Goal: Find specific page/section: Find specific page/section

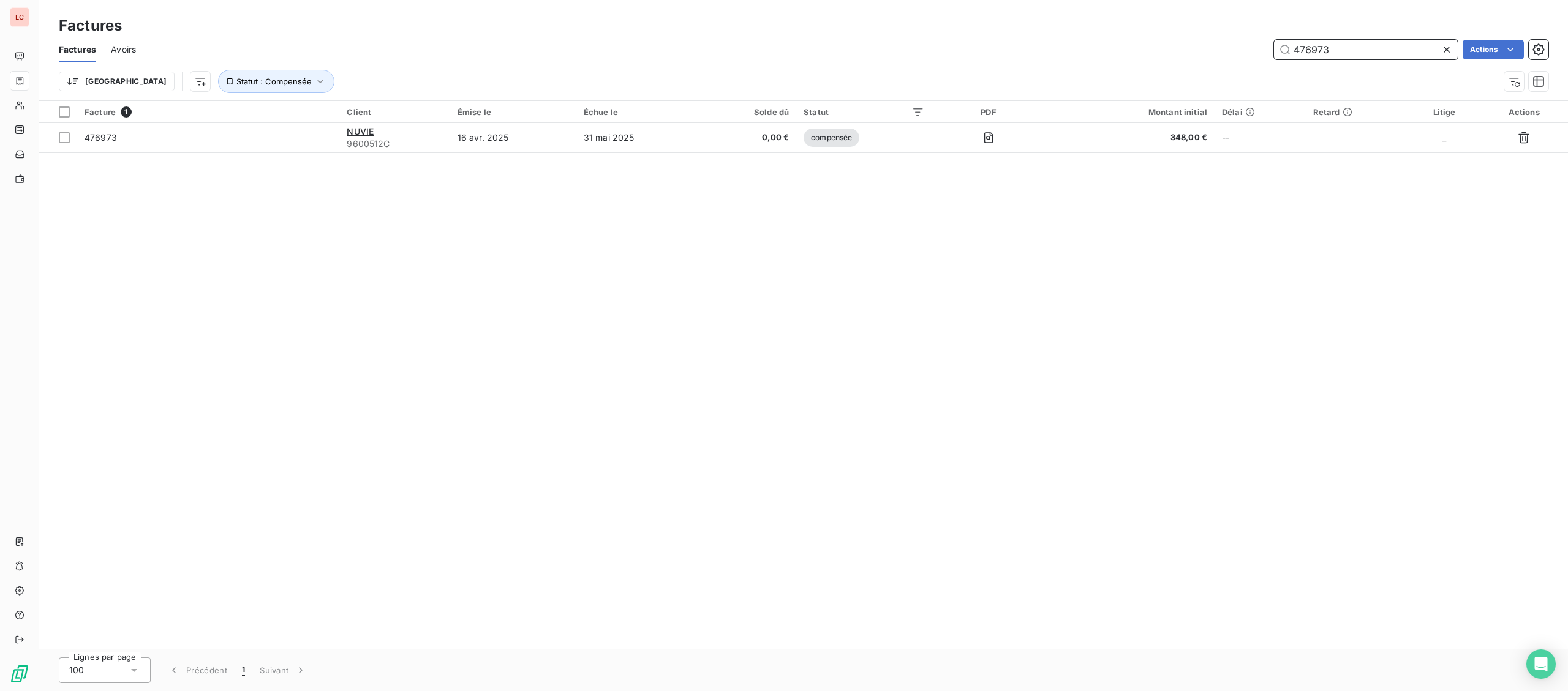
drag, startPoint x: 1306, startPoint y: 41, endPoint x: 892, endPoint y: 56, distance: 414.3
click at [1275, 56] on input "476973" at bounding box center [1366, 49] width 184 height 19
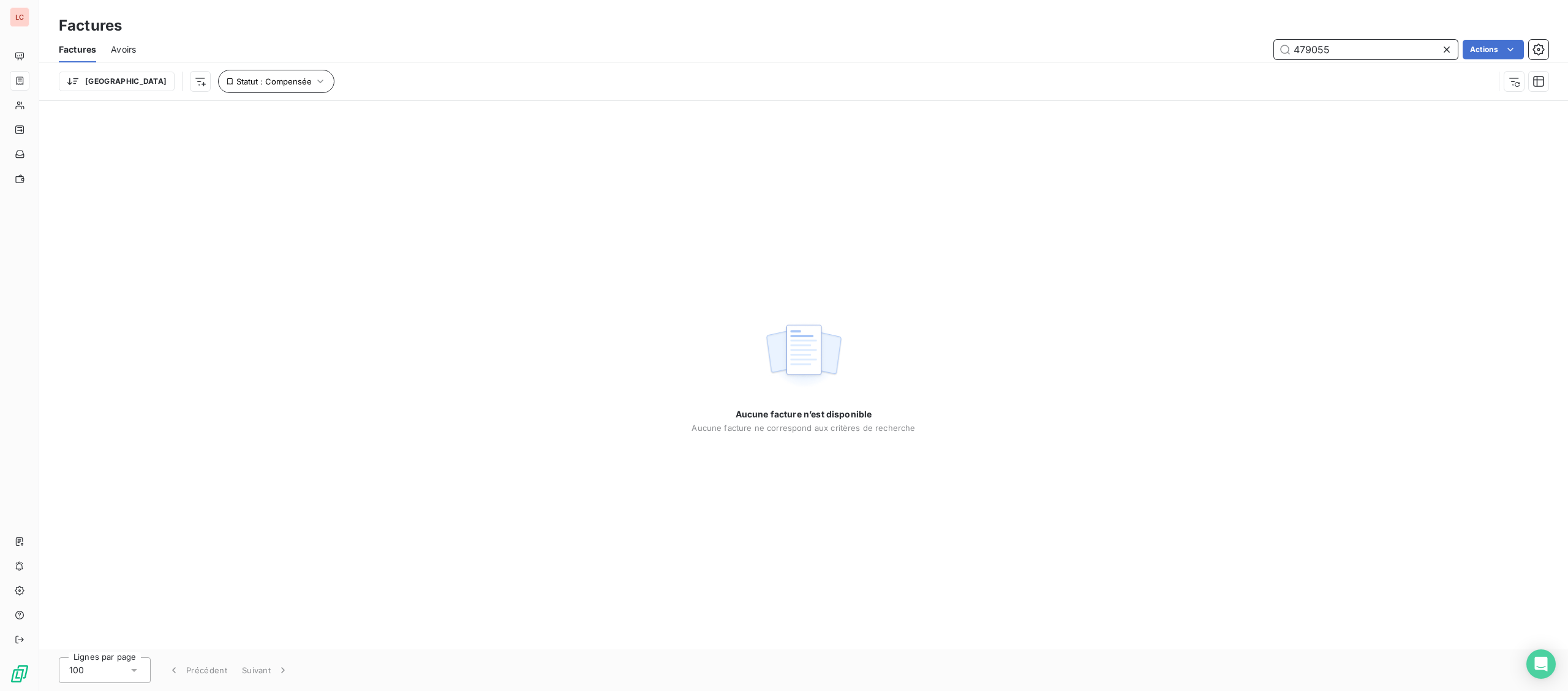
type input "479055"
click at [240, 89] on button "Statut : Compensée" at bounding box center [277, 80] width 117 height 23
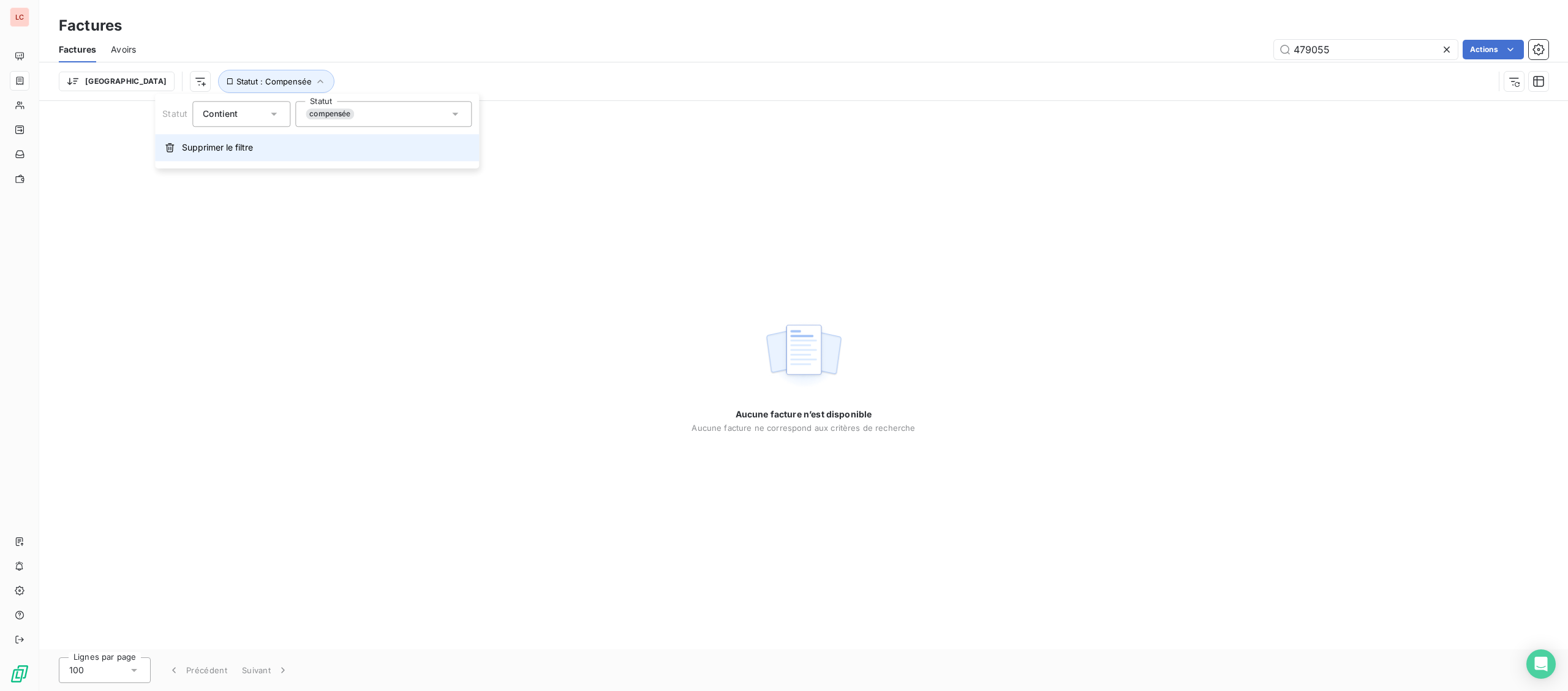
click at [220, 154] on button "Supprimer le filtre" at bounding box center [317, 147] width 324 height 27
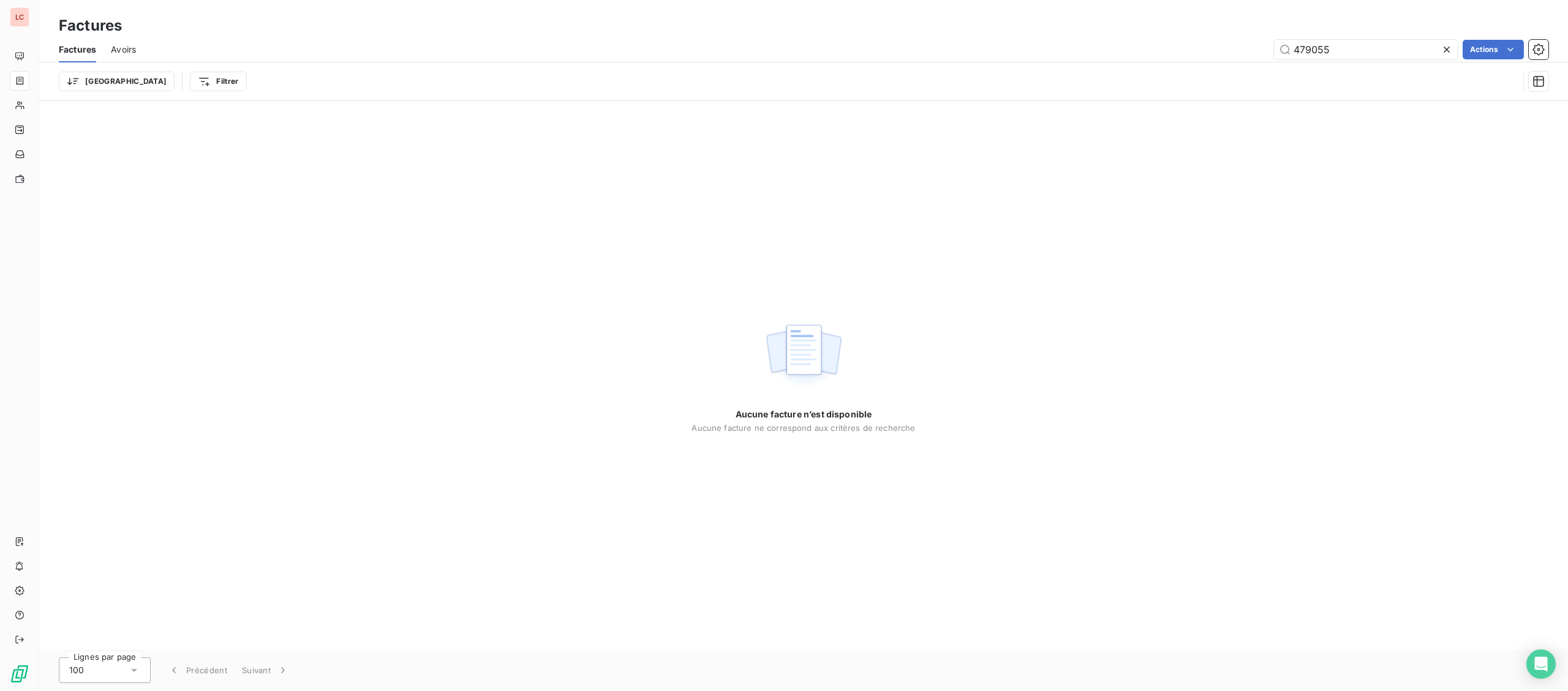
drag, startPoint x: 64, startPoint y: 19, endPoint x: 13, endPoint y: 36, distance: 53.8
click at [63, 19] on h3 "Factures" at bounding box center [91, 26] width 63 height 22
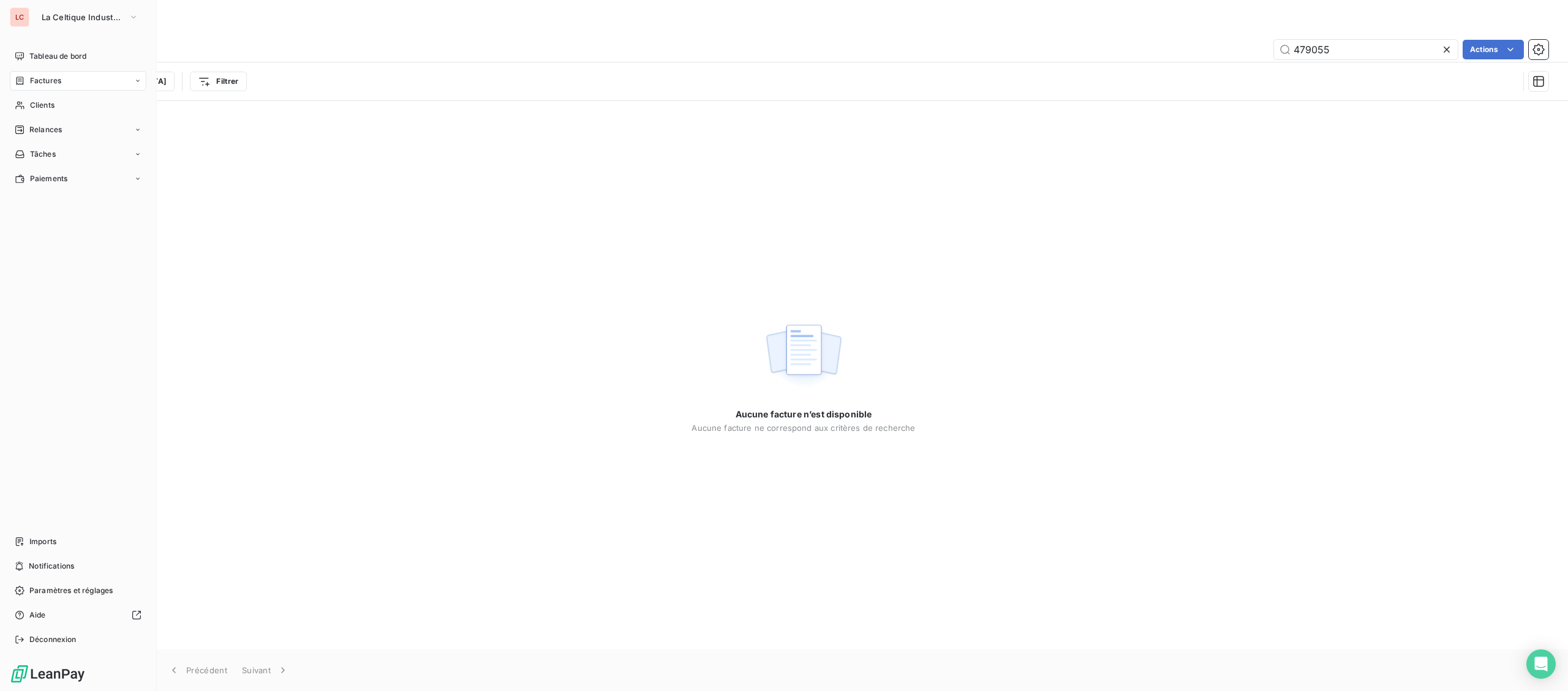
click at [27, 19] on div "LC" at bounding box center [19, 17] width 19 height 19
click at [40, 14] on button "La Celtique Industrielle" at bounding box center [90, 17] width 111 height 19
click at [63, 84] on span "CTC" at bounding box center [113, 79] width 108 height 12
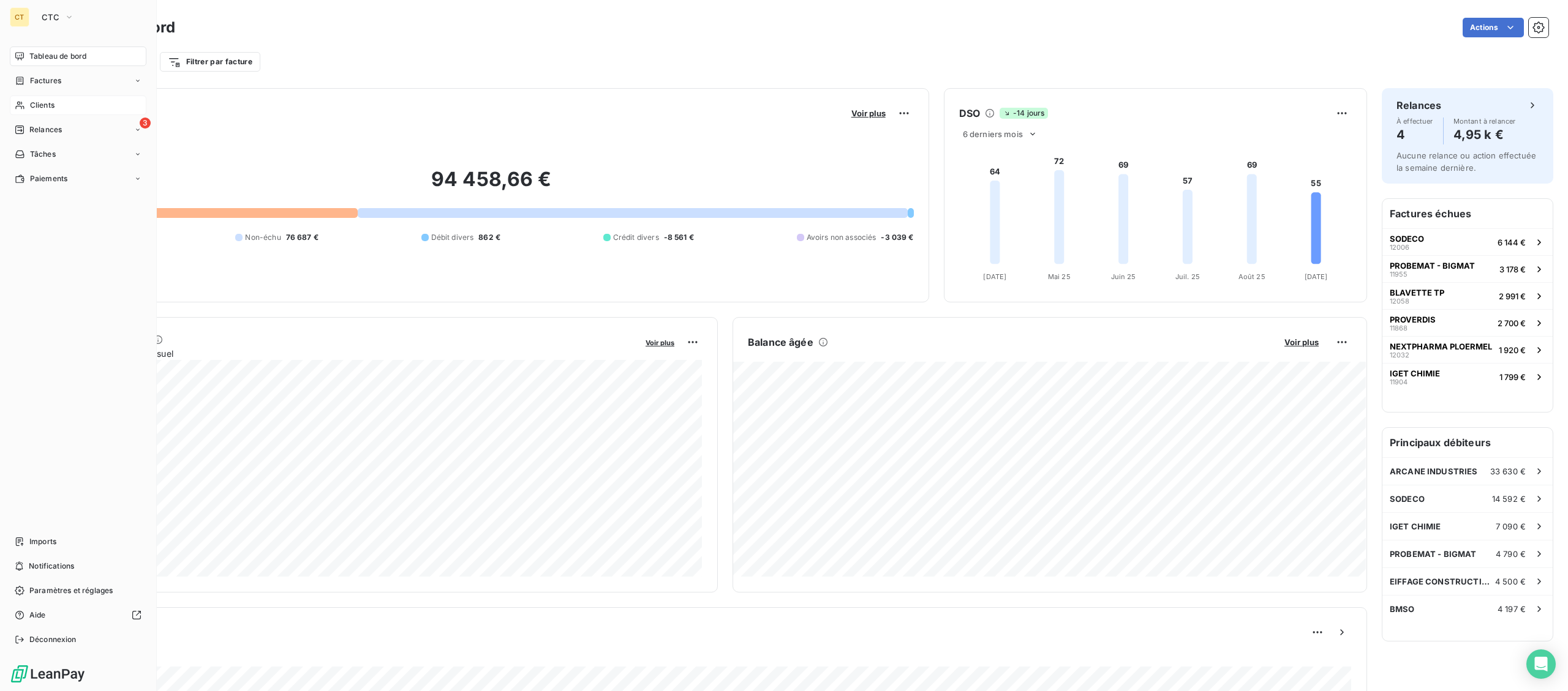
click at [29, 110] on div "Clients" at bounding box center [79, 105] width 137 height 19
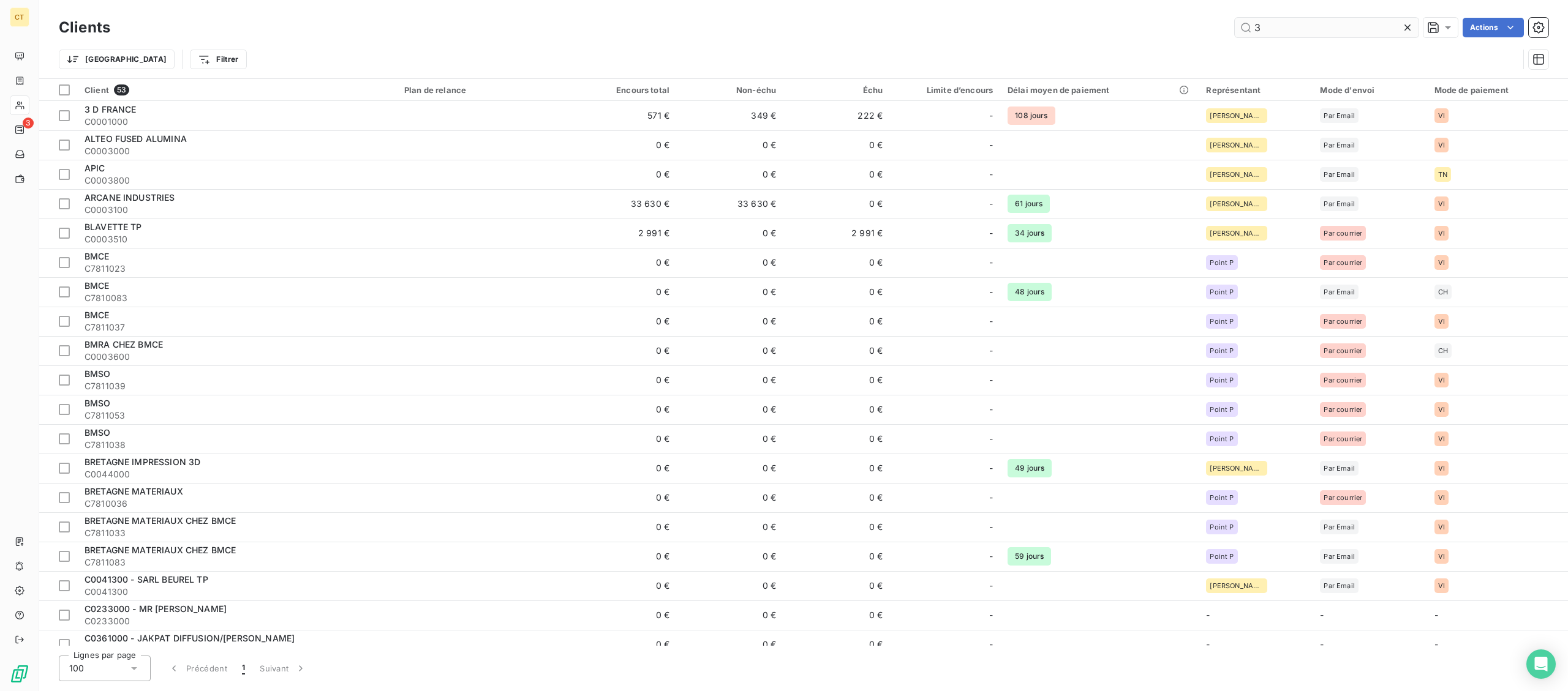
drag, startPoint x: 1332, startPoint y: 29, endPoint x: 1110, endPoint y: 33, distance: 222.0
click at [1235, 33] on input "3" at bounding box center [1326, 27] width 184 height 19
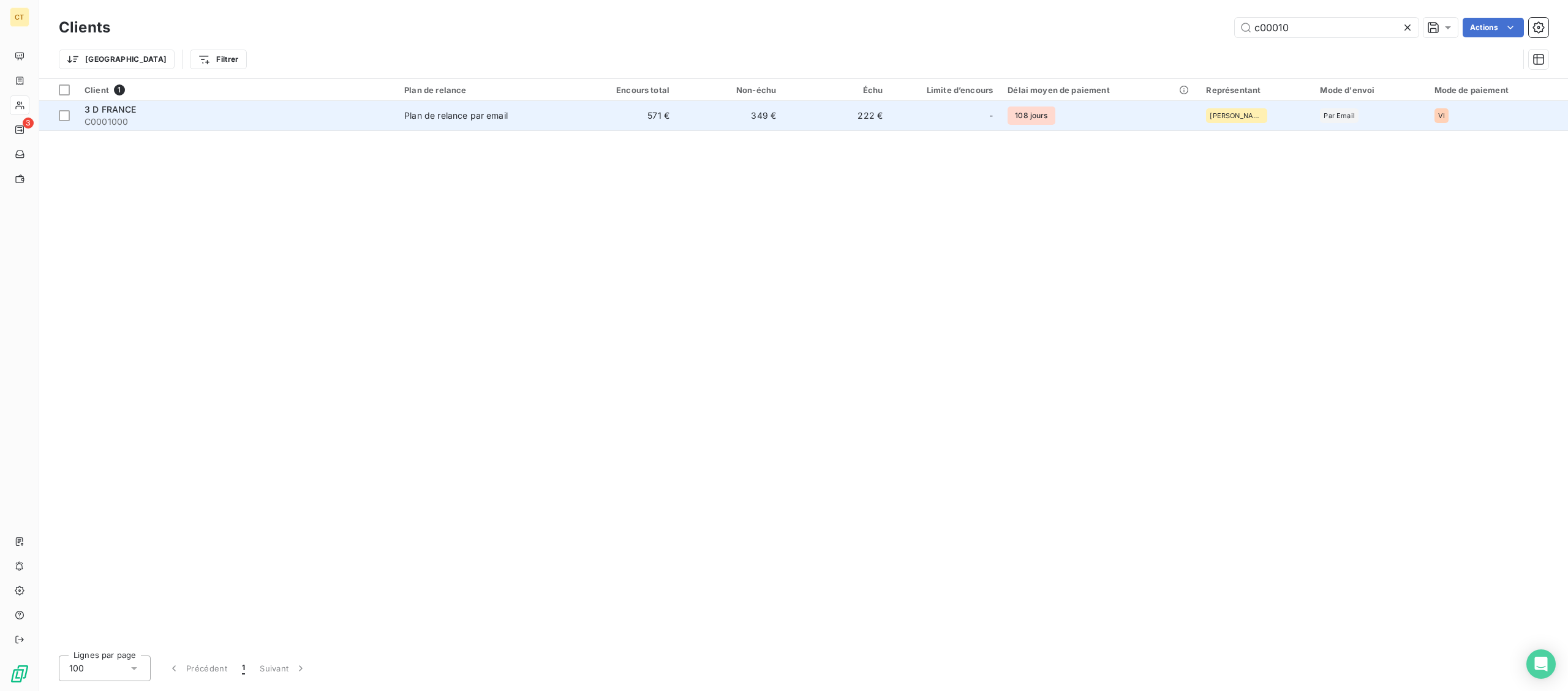
type input "c00010"
click at [218, 109] on div "3 D FRANCE" at bounding box center [237, 109] width 305 height 12
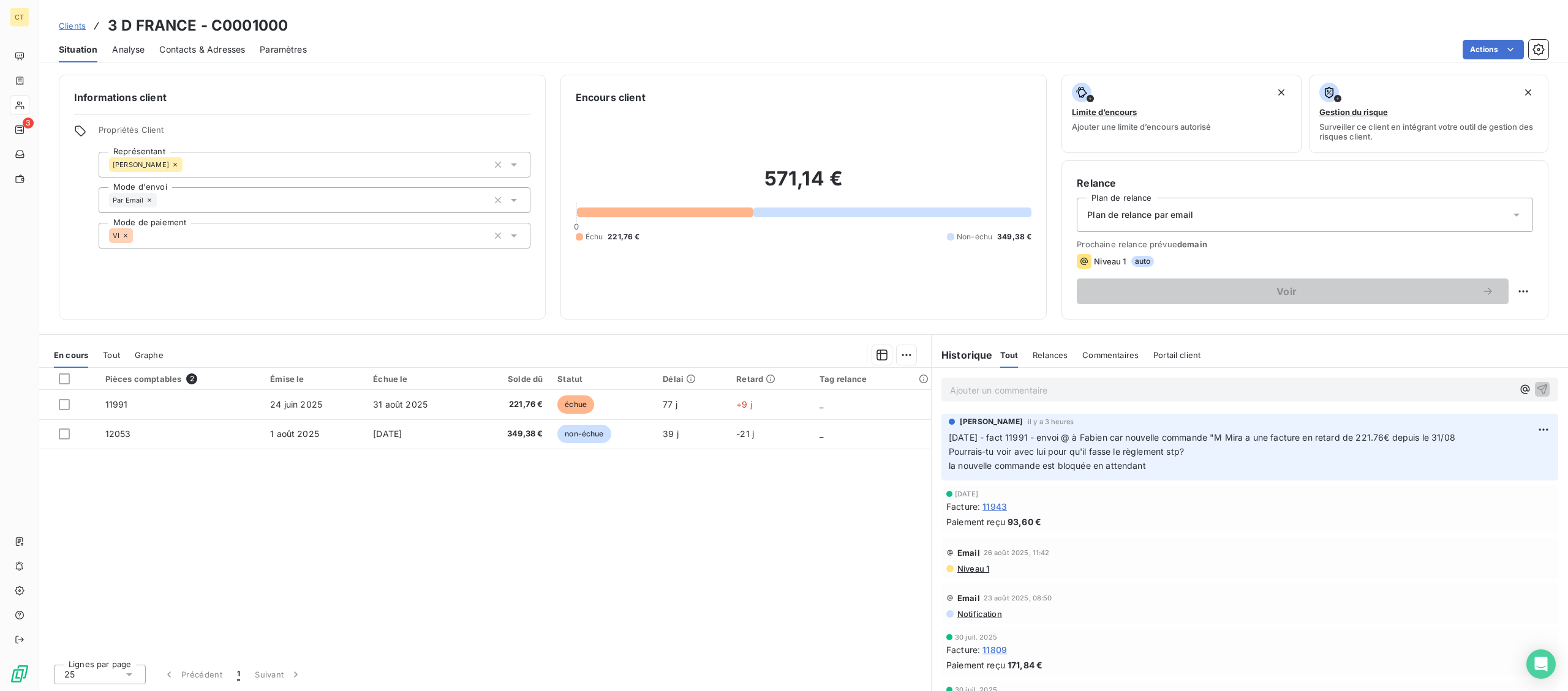
click at [1066, 394] on p "Ajouter un commentaire ﻿" at bounding box center [1231, 390] width 563 height 16
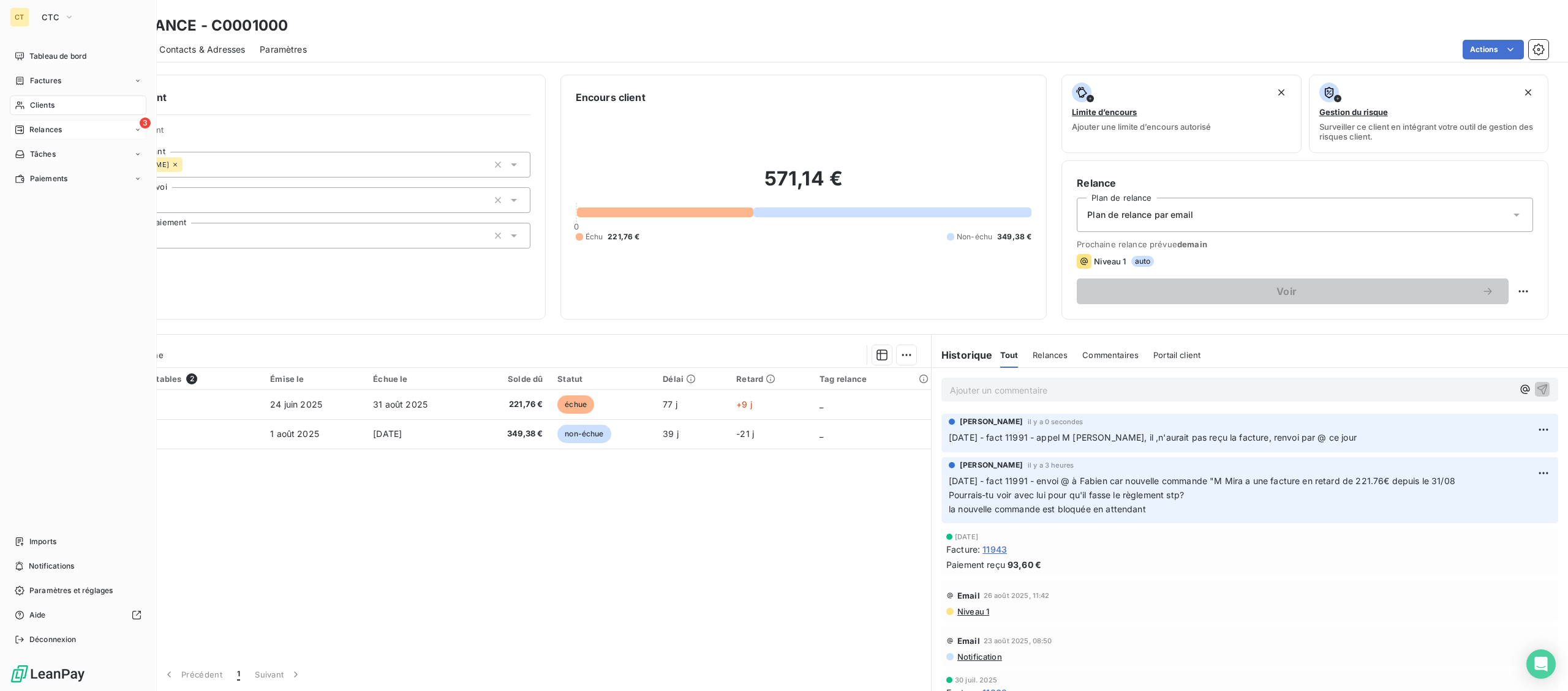
click at [24, 132] on icon at bounding box center [19, 130] width 10 height 10
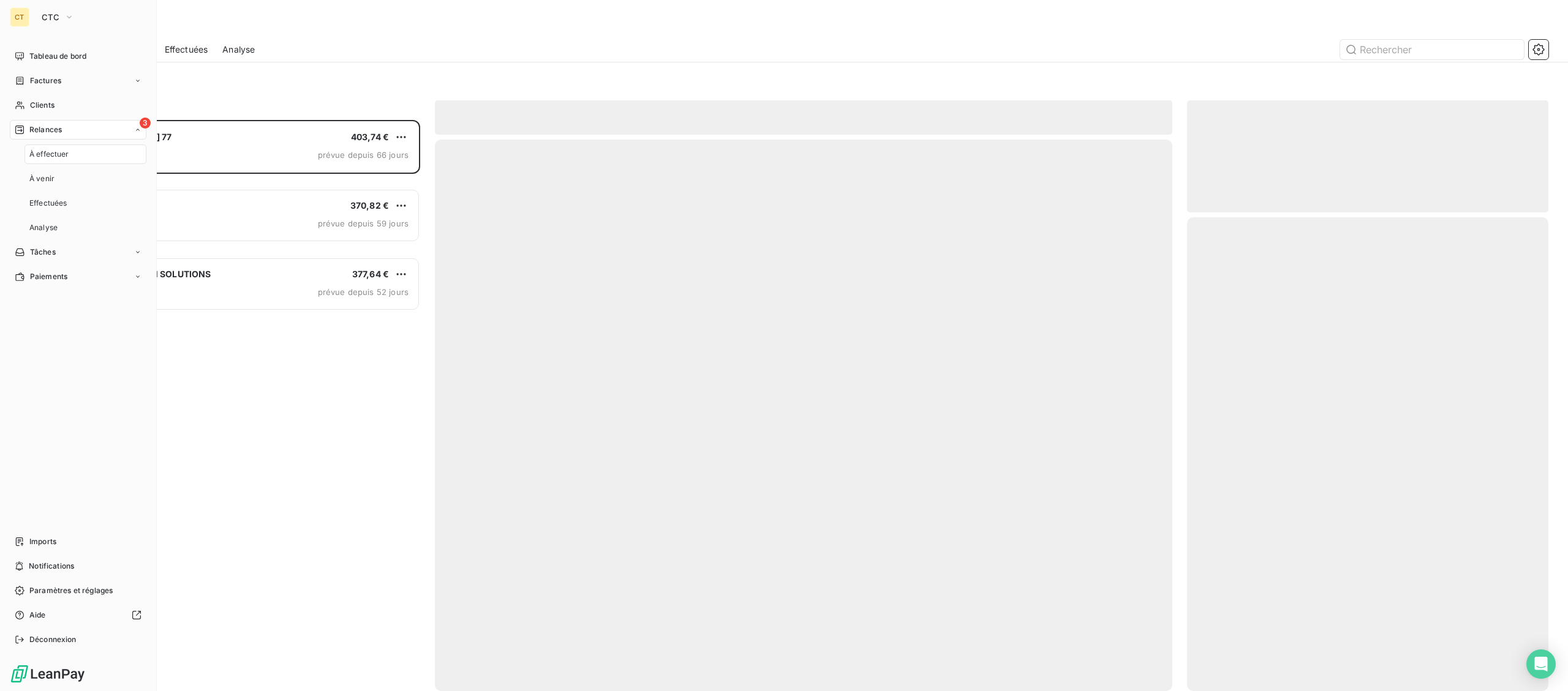
scroll to position [571, 361]
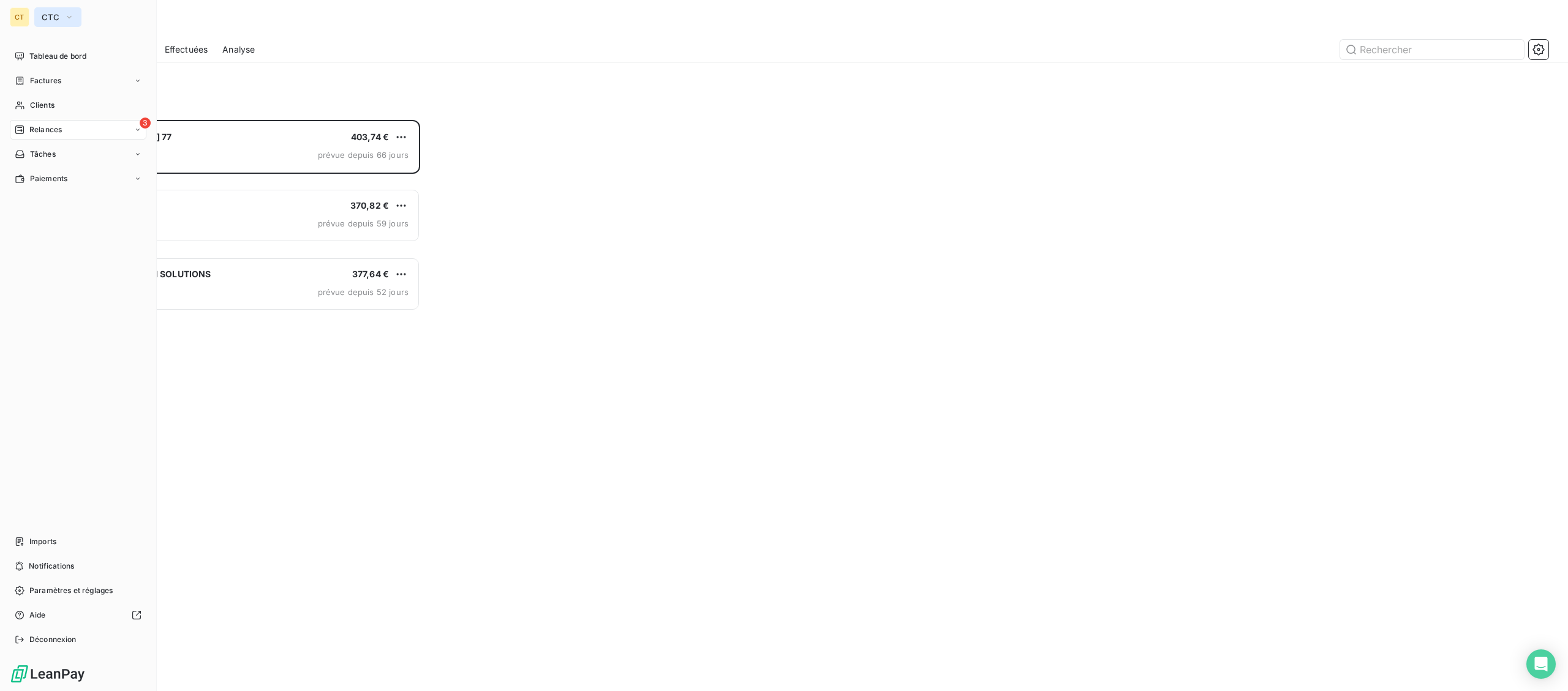
drag, startPoint x: 48, startPoint y: 15, endPoint x: 57, endPoint y: 19, distance: 9.8
click at [49, 15] on span "CTC" at bounding box center [50, 17] width 18 height 10
click at [84, 101] on li "LC La Celtique Industrielle" at bounding box center [117, 109] width 165 height 30
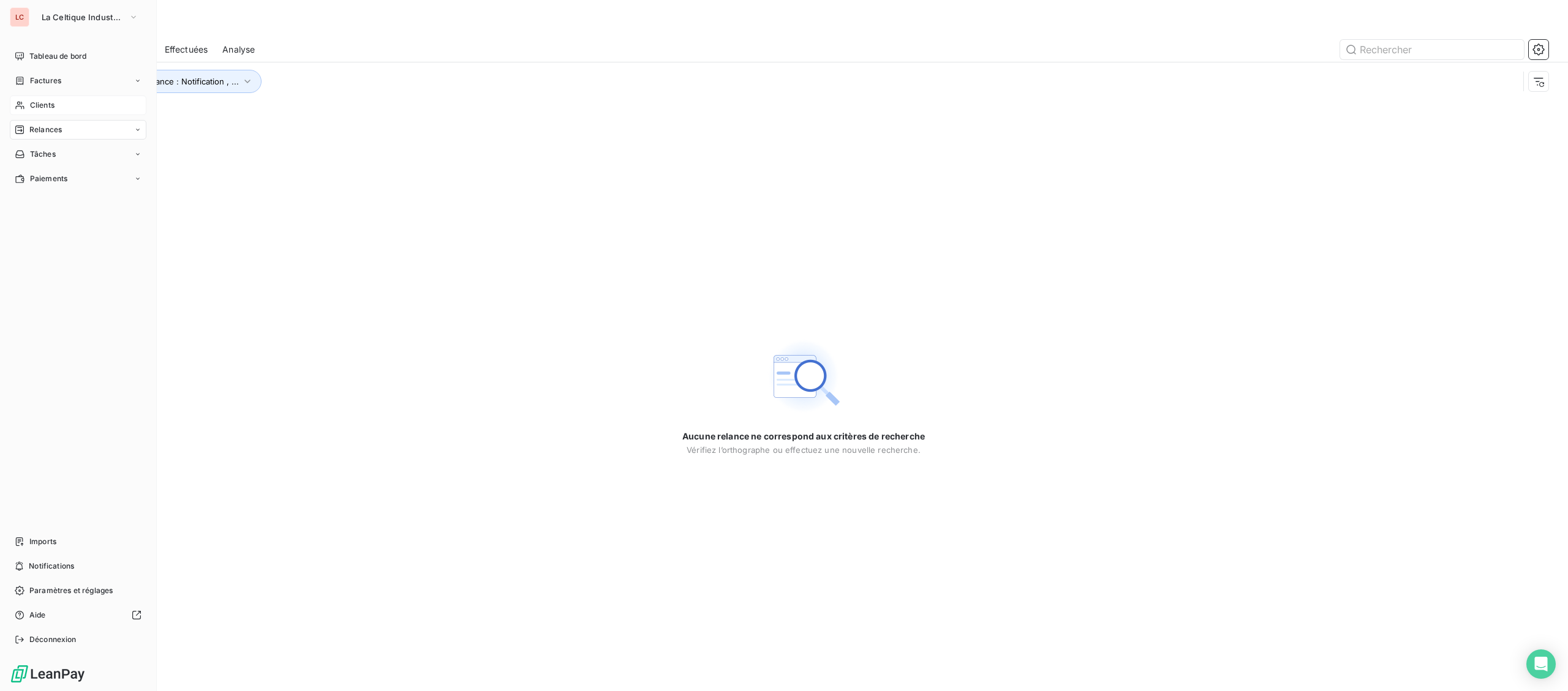
click at [17, 108] on icon at bounding box center [19, 105] width 10 height 10
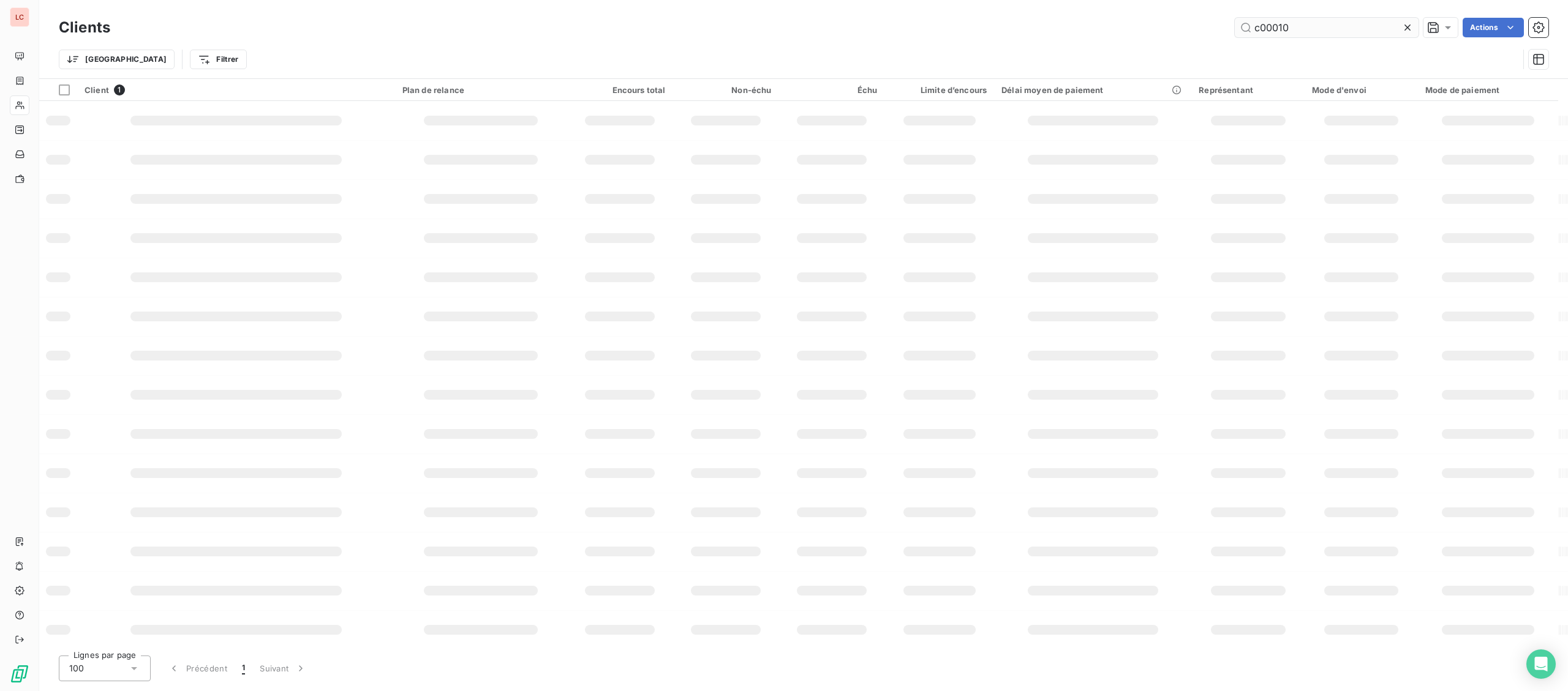
drag, startPoint x: 1336, startPoint y: 31, endPoint x: 1175, endPoint y: 20, distance: 161.4
click at [1235, 20] on input "c00010" at bounding box center [1326, 27] width 184 height 19
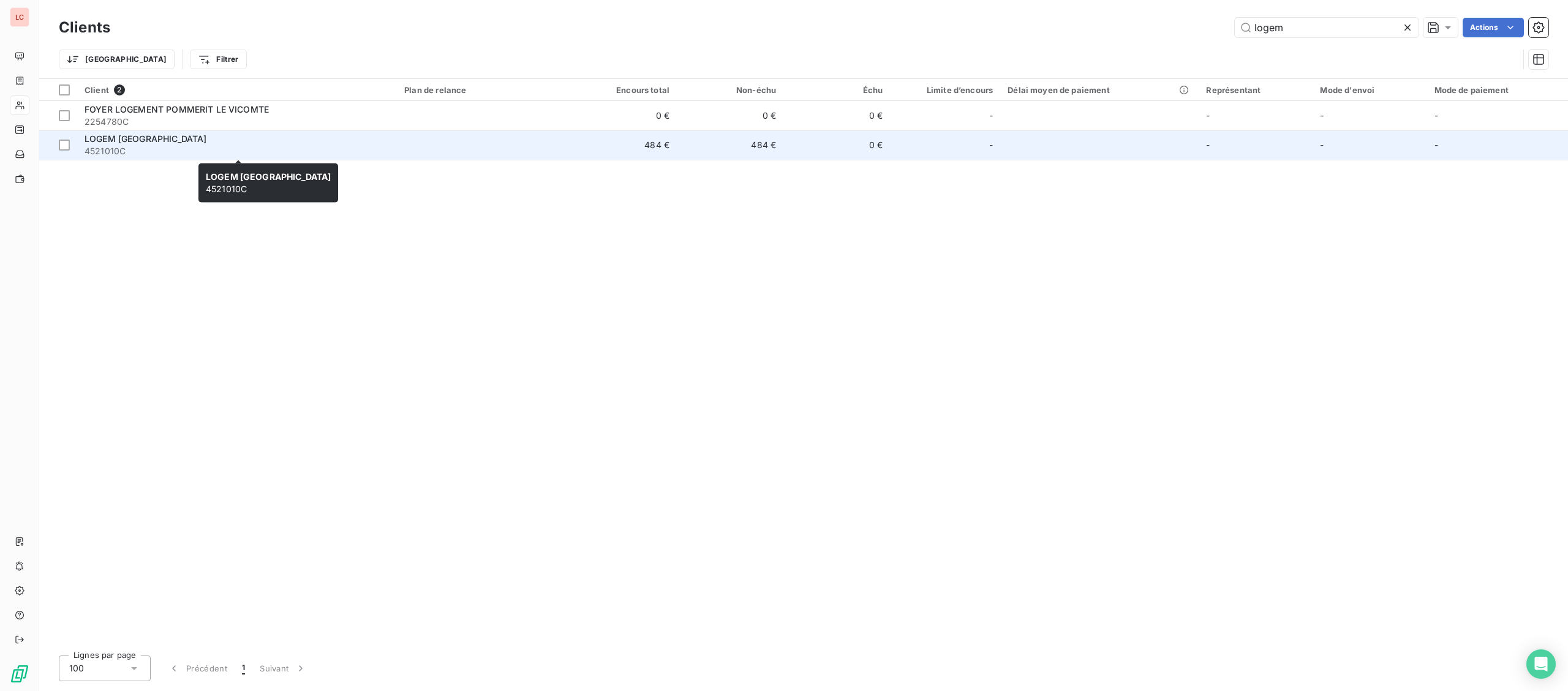
type input "logem"
click at [280, 154] on span "4521010C" at bounding box center [237, 151] width 305 height 12
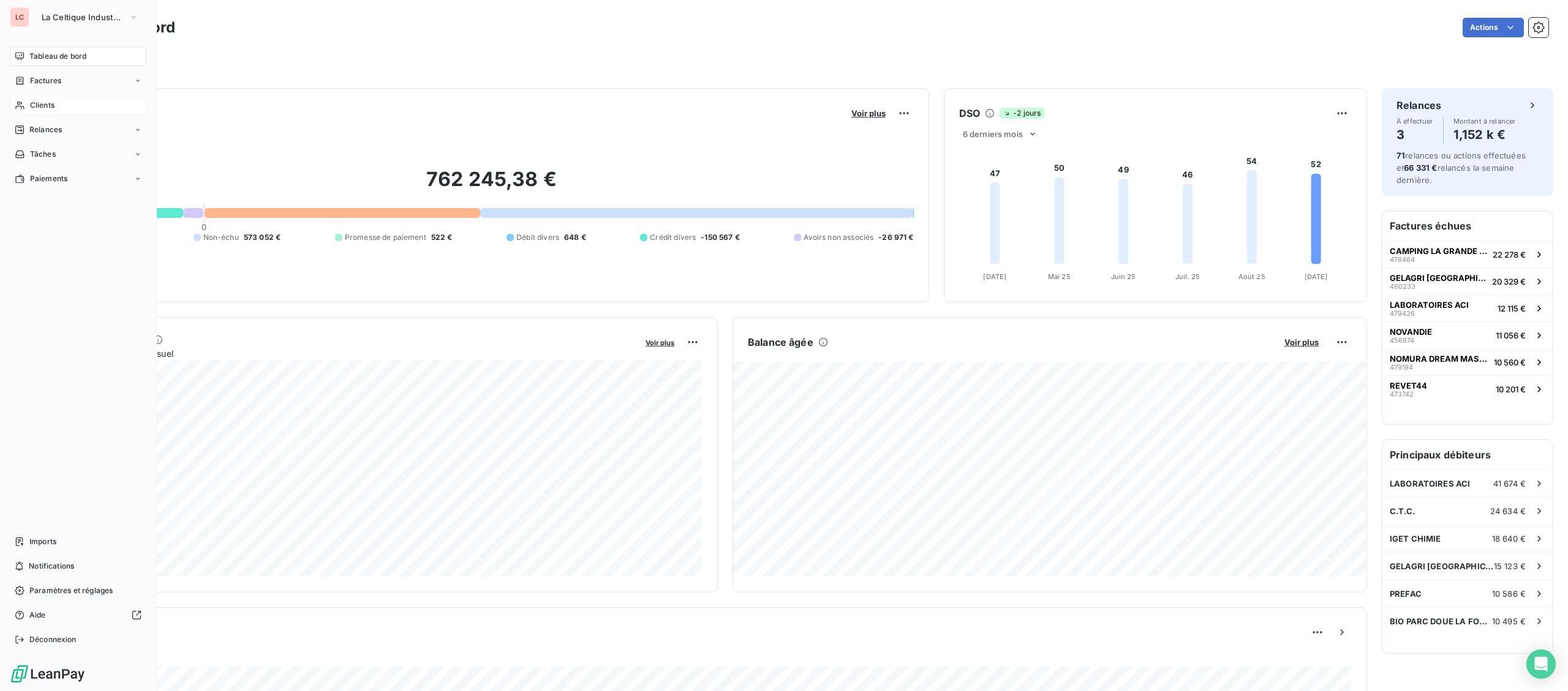
click at [33, 105] on span "Clients" at bounding box center [42, 105] width 24 height 11
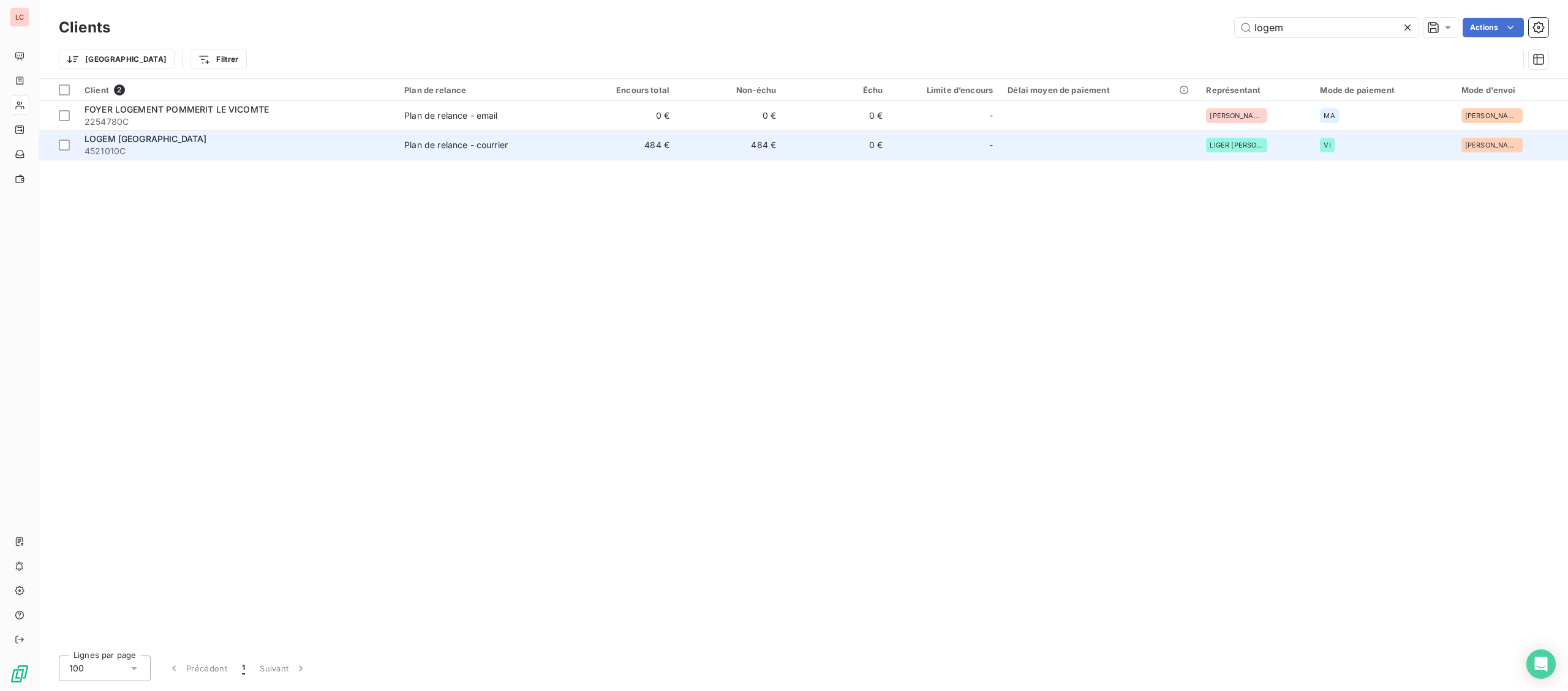
click at [226, 152] on span "4521010C" at bounding box center [237, 151] width 305 height 12
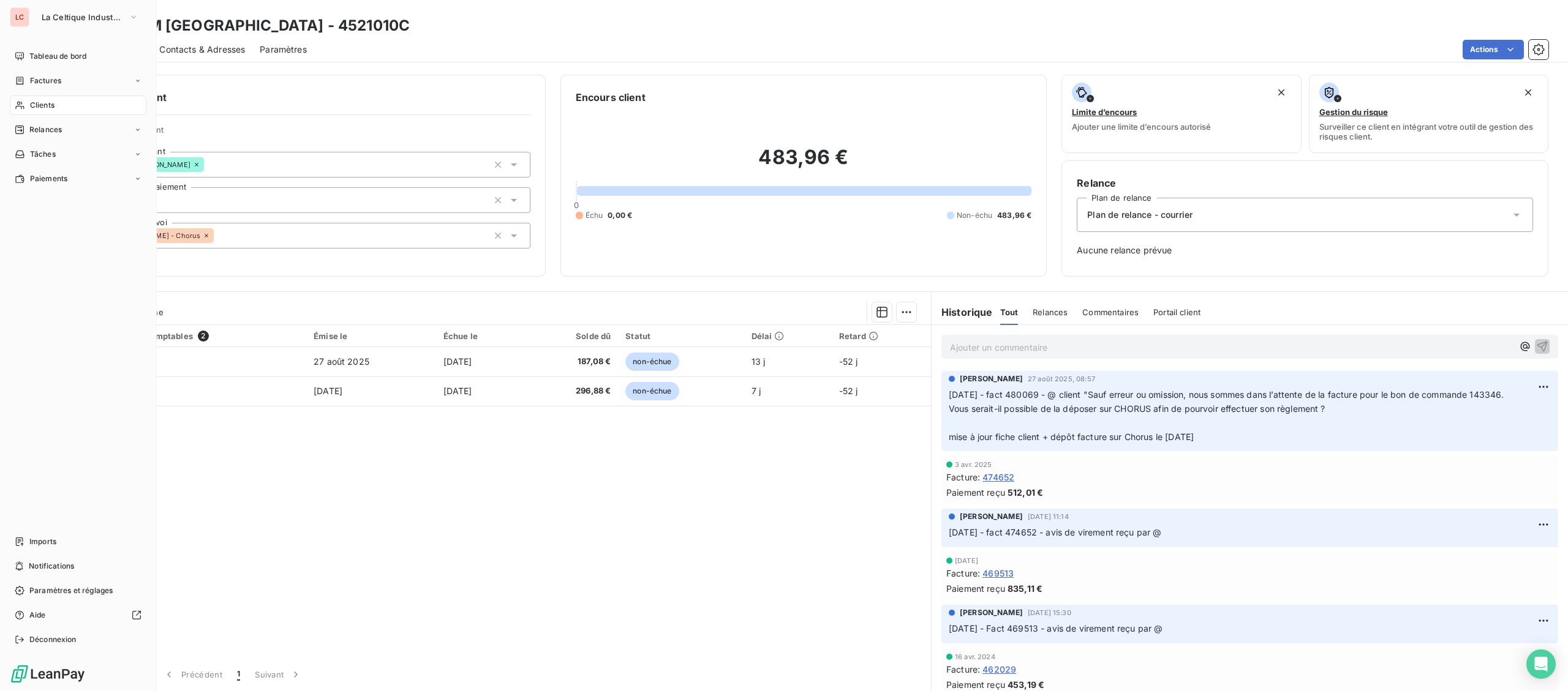
click at [57, 108] on div "Clients" at bounding box center [79, 105] width 137 height 19
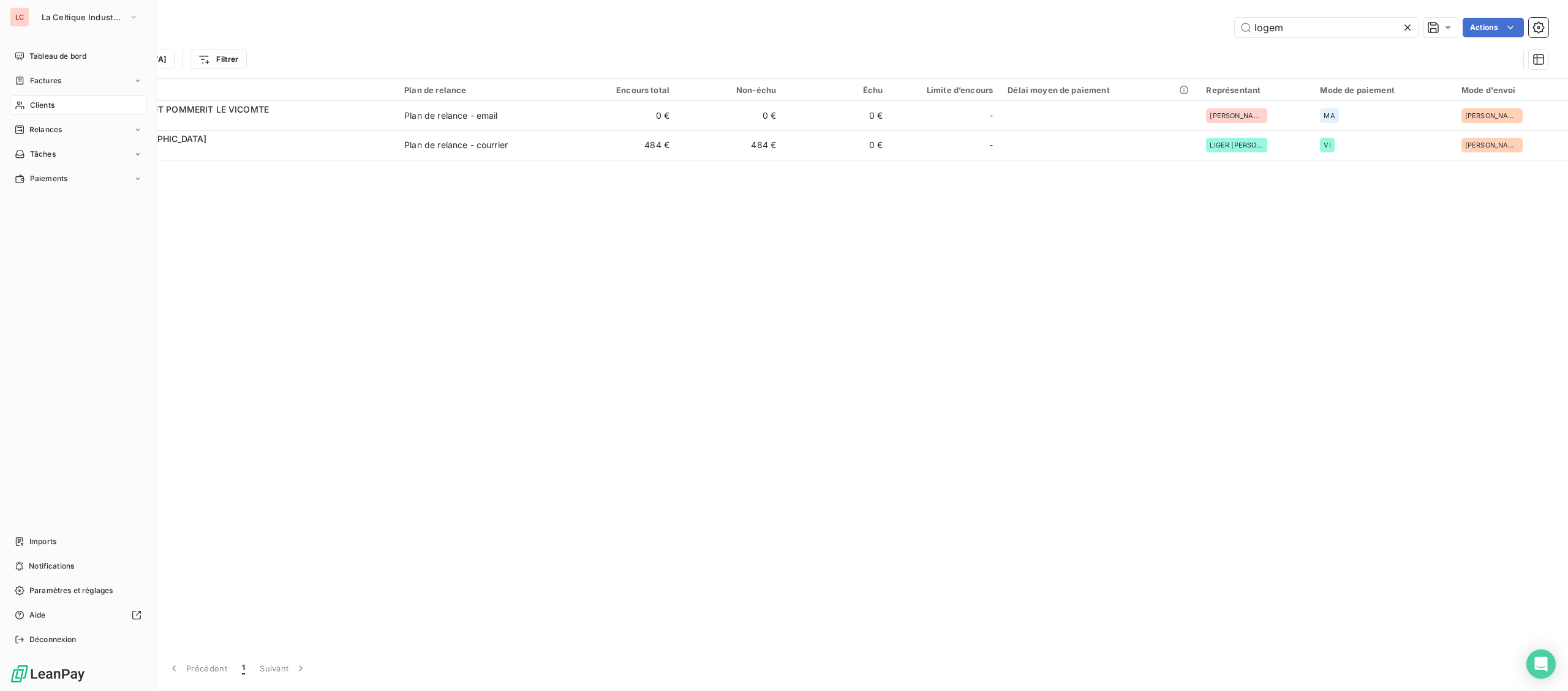
drag, startPoint x: 27, startPoint y: 78, endPoint x: 363, endPoint y: 78, distance: 336.0
click at [28, 78] on div "Factures" at bounding box center [38, 80] width 46 height 11
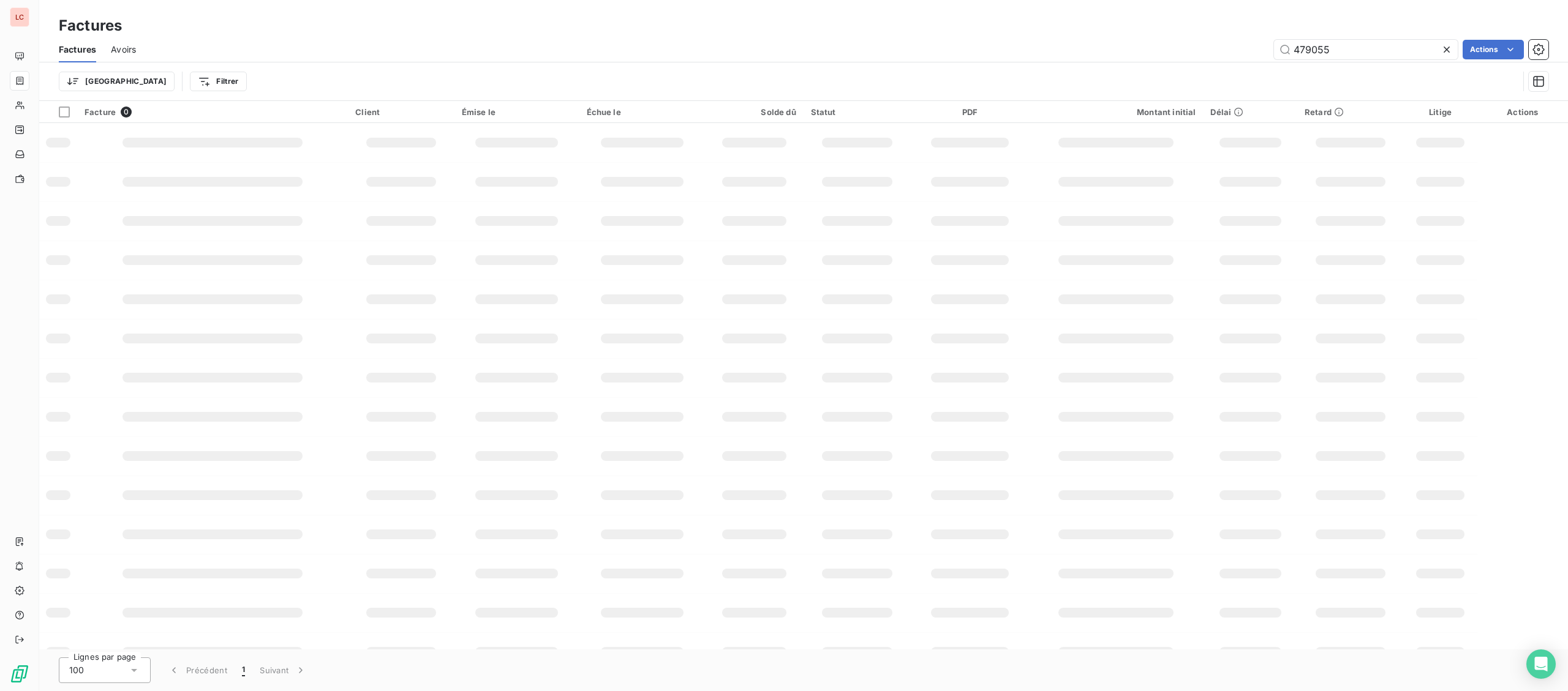
drag, startPoint x: 1391, startPoint y: 52, endPoint x: 1188, endPoint y: 39, distance: 203.4
click at [1275, 50] on input "479055" at bounding box center [1366, 49] width 184 height 19
type input "480456"
click at [696, 146] on td "31 août 2025" at bounding box center [652, 138] width 134 height 30
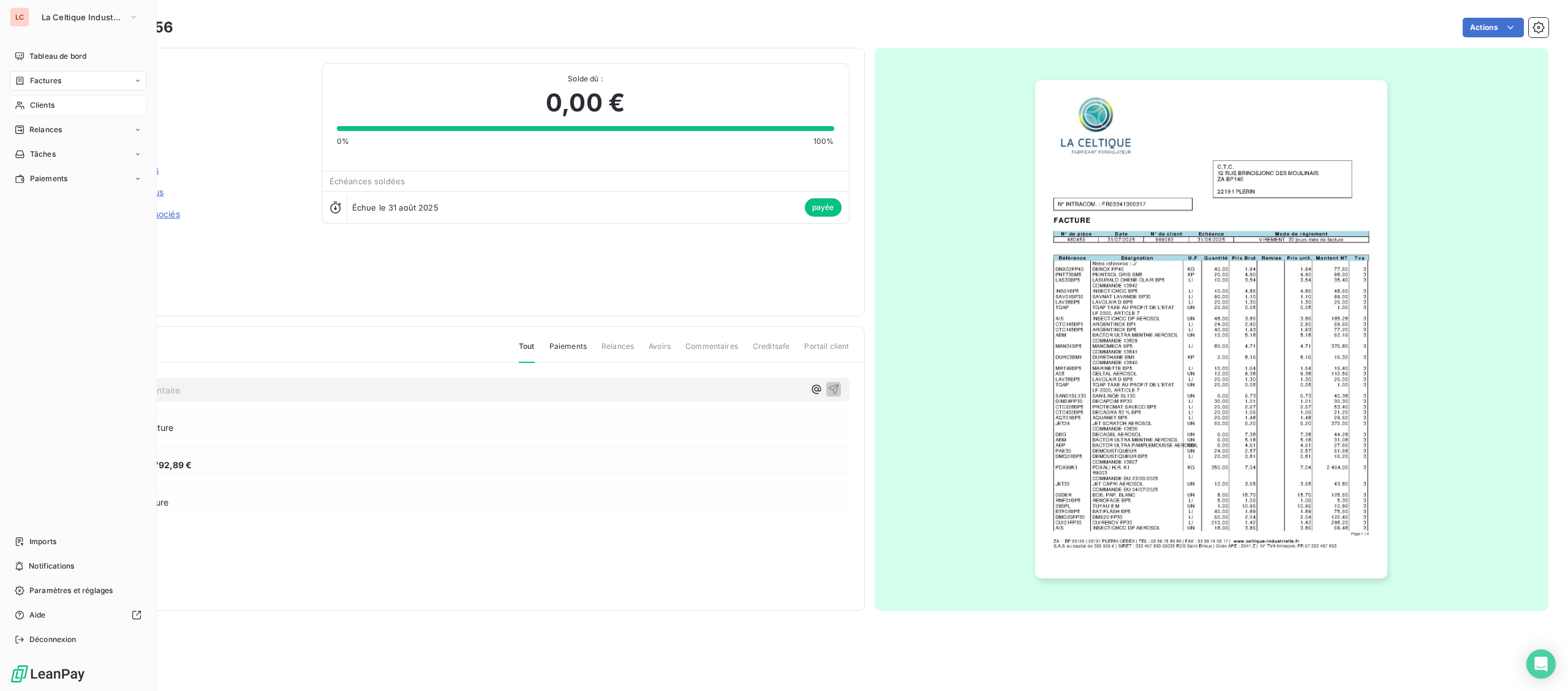
click at [44, 96] on div "Clients" at bounding box center [79, 105] width 137 height 19
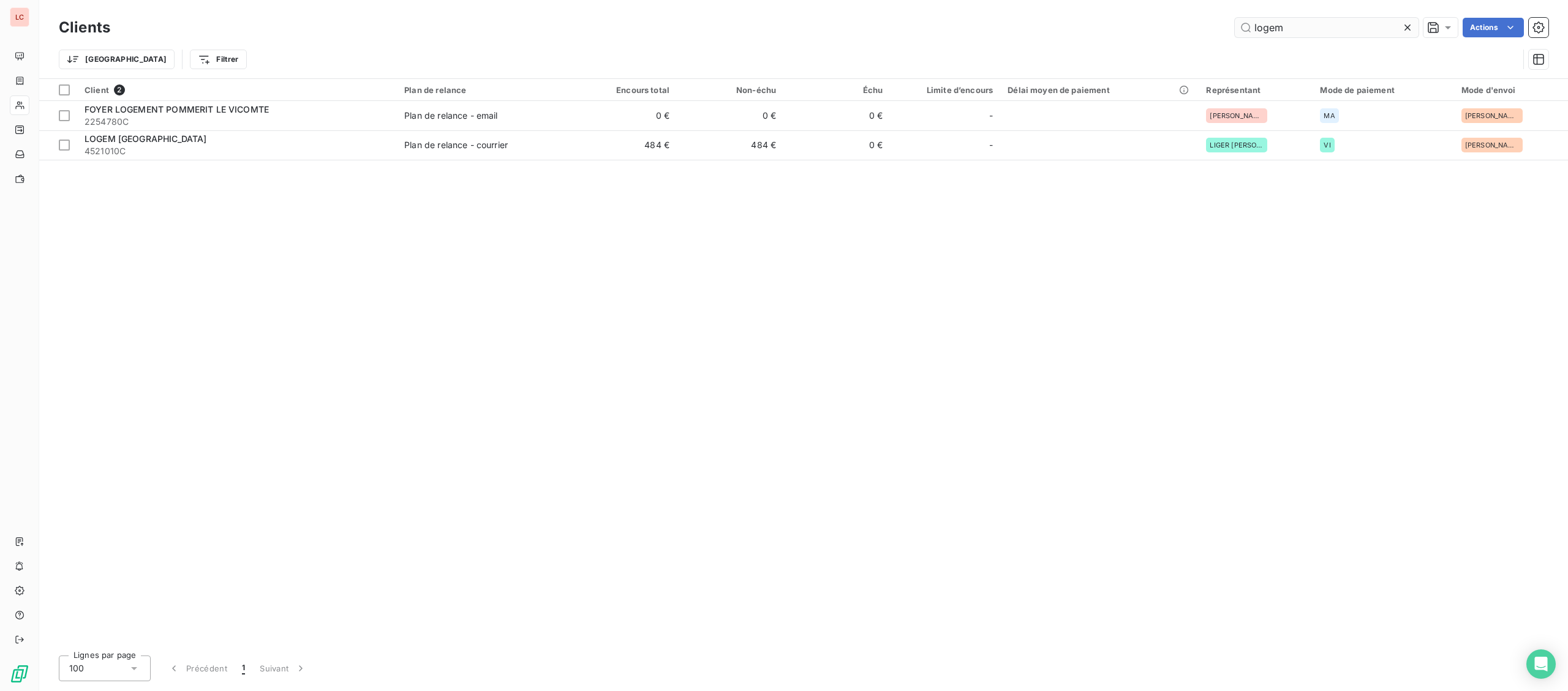
drag, startPoint x: 1297, startPoint y: 16, endPoint x: 1242, endPoint y: 25, distance: 55.7
click at [1242, 25] on div "Clients logem Actions" at bounding box center [804, 28] width 1490 height 26
drag, startPoint x: 1301, startPoint y: 19, endPoint x: 1061, endPoint y: 30, distance: 240.3
click at [1235, 30] on input "logem" at bounding box center [1326, 27] width 184 height 19
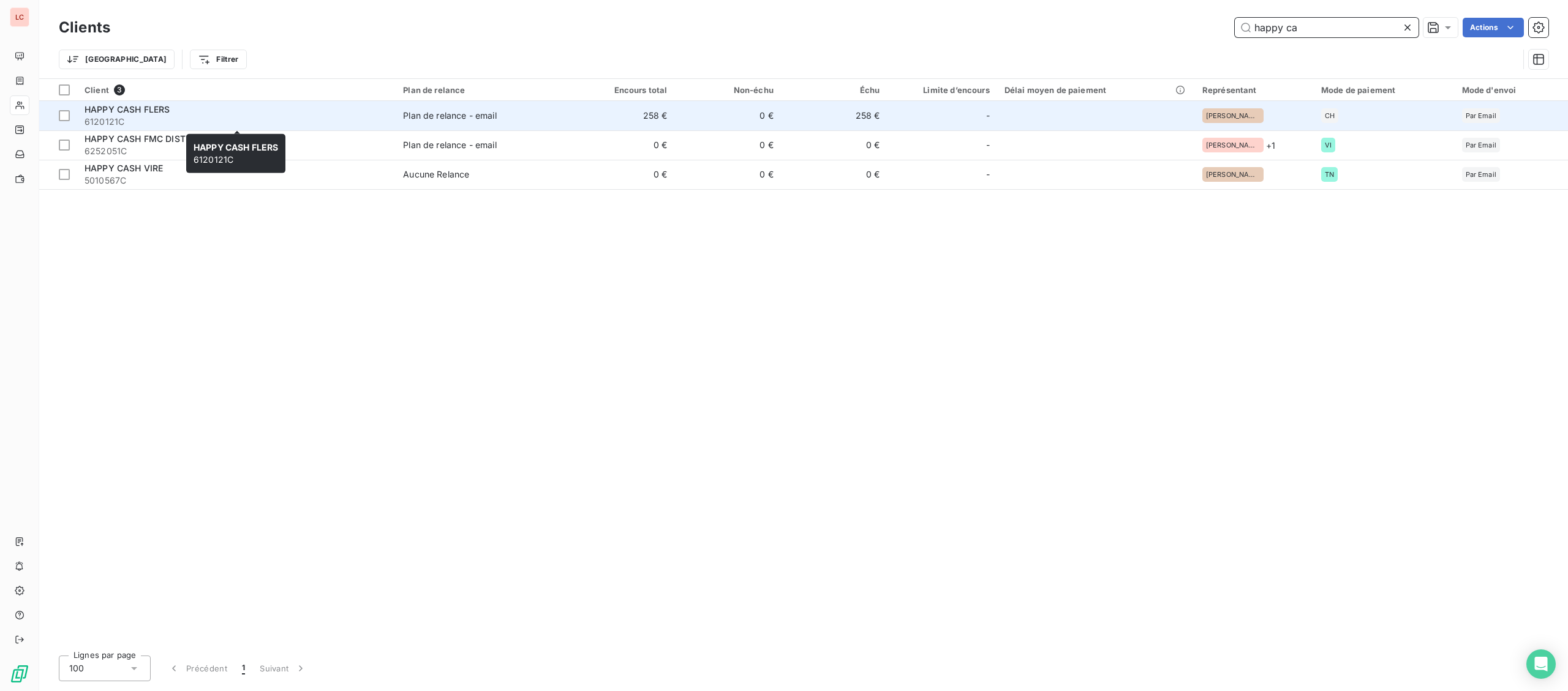
type input "happy ca"
click at [306, 117] on span "6120121C" at bounding box center [236, 121] width 304 height 12
